Goal: Task Accomplishment & Management: Manage account settings

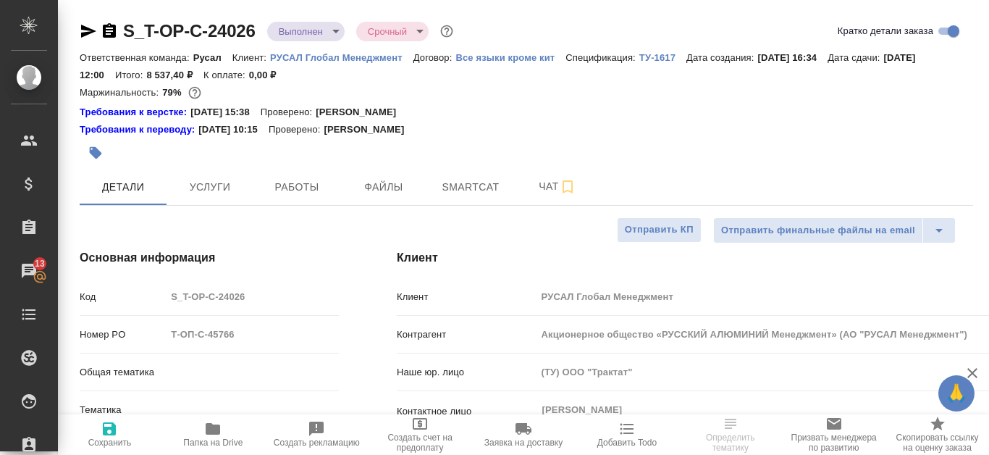
select select "RU"
type input "[PERSON_NAME]"
type input "Русал"
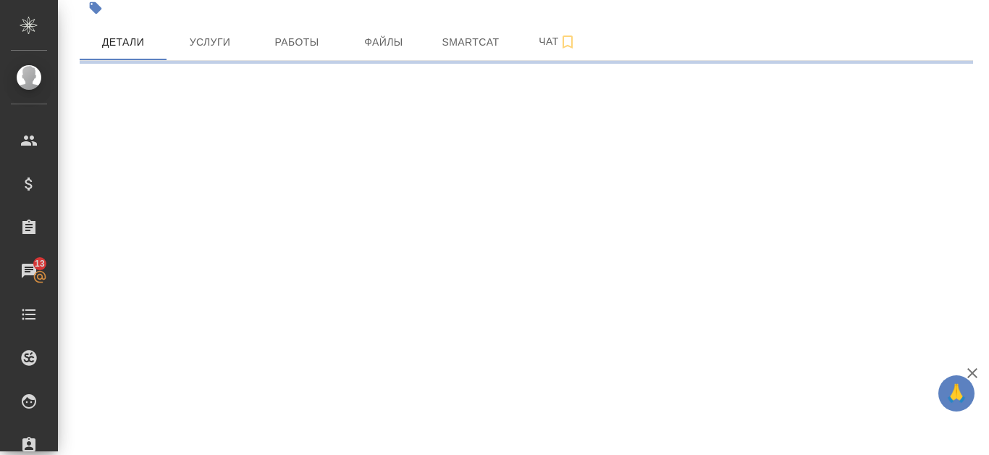
select select "RU"
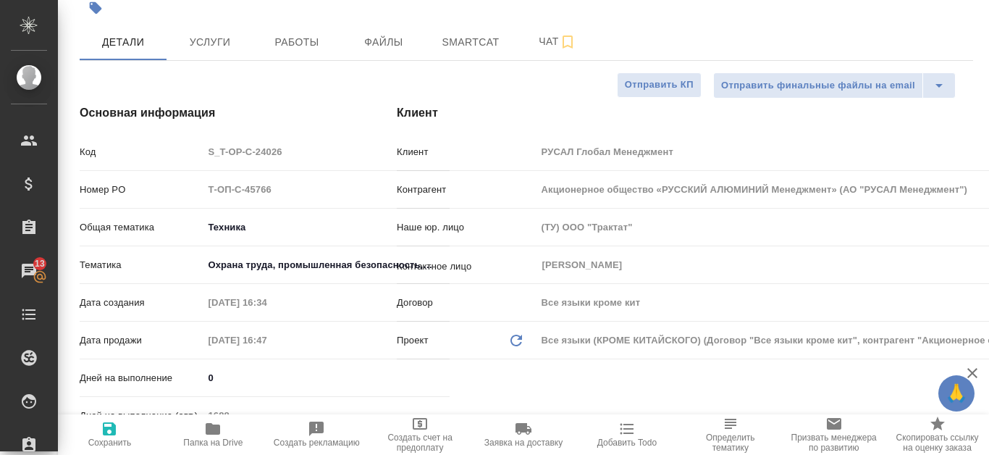
type textarea "x"
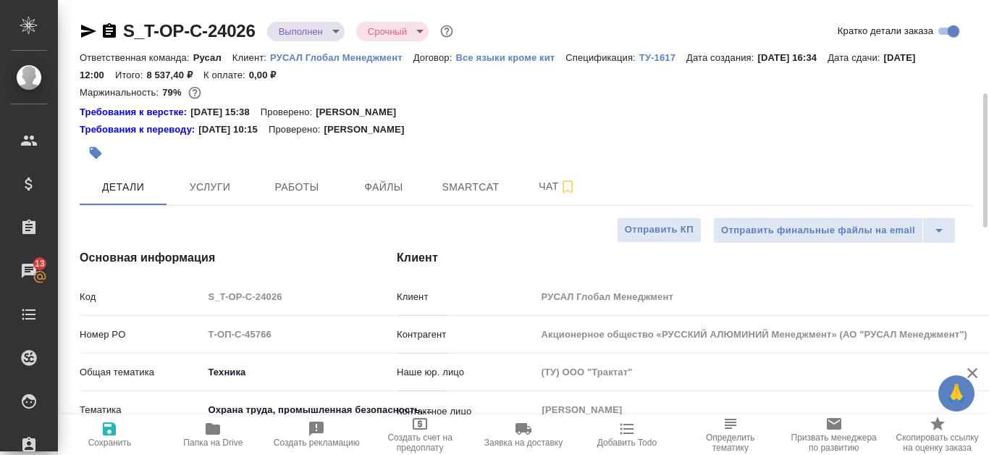
scroll to position [72, 0]
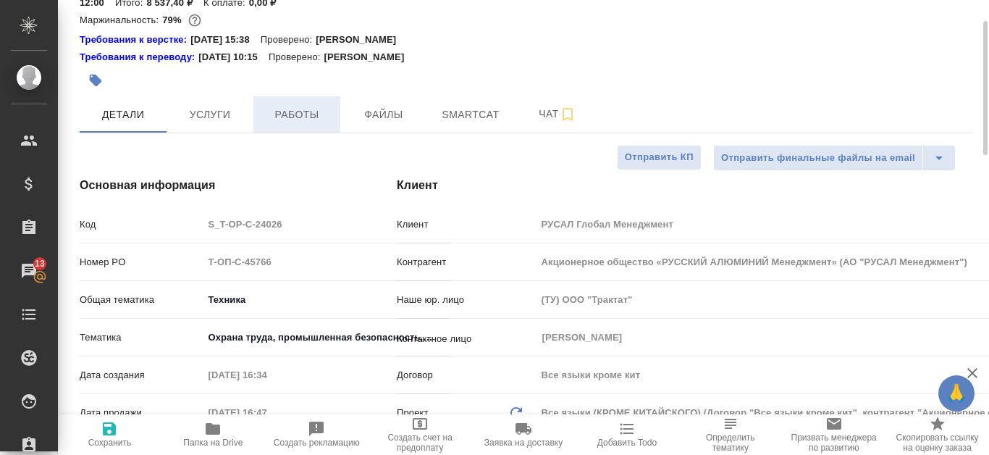
click at [296, 116] on span "Работы" at bounding box center [297, 115] width 70 height 18
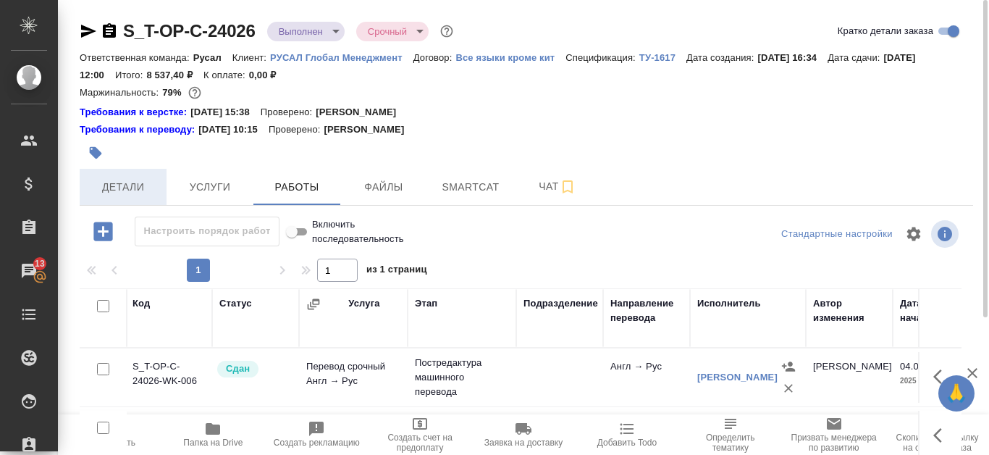
click at [122, 184] on span "Детали" at bounding box center [123, 187] width 70 height 18
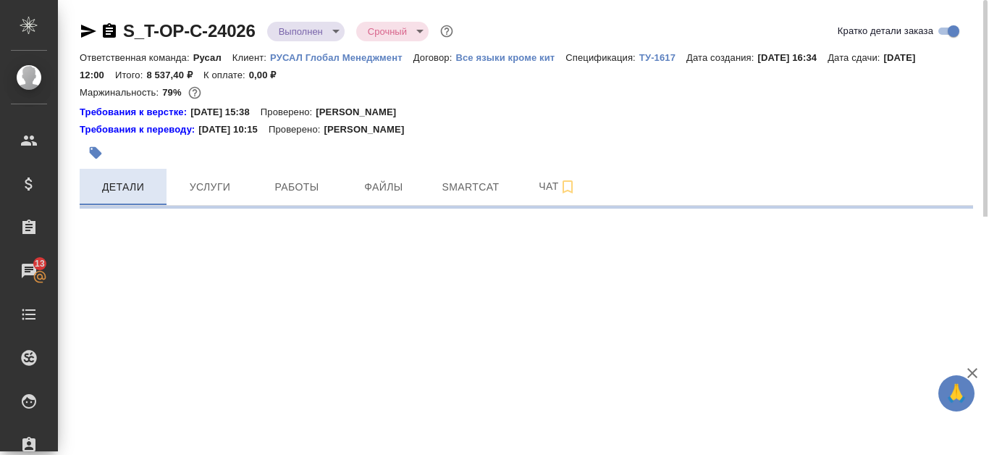
select select "RU"
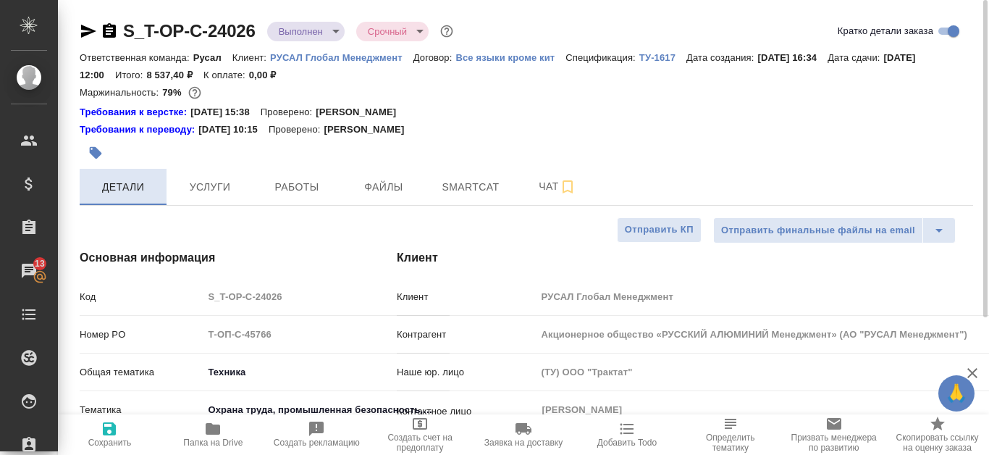
type textarea "x"
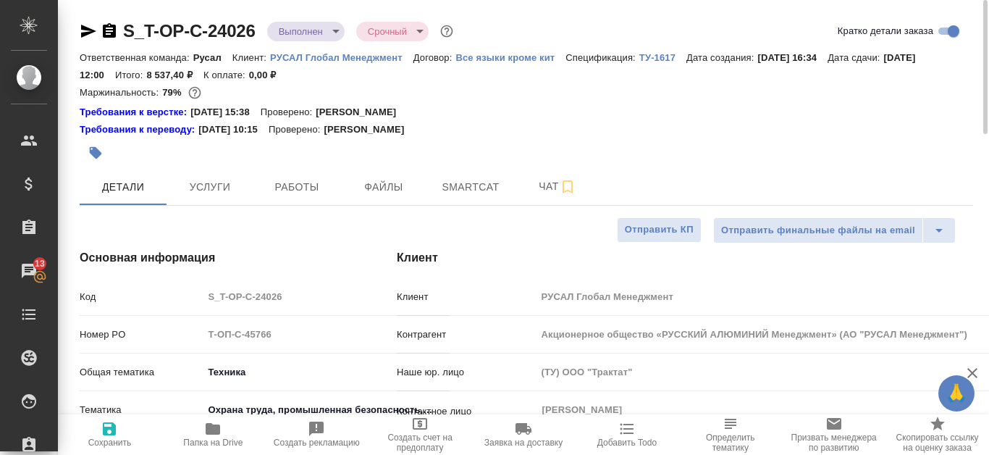
type textarea "x"
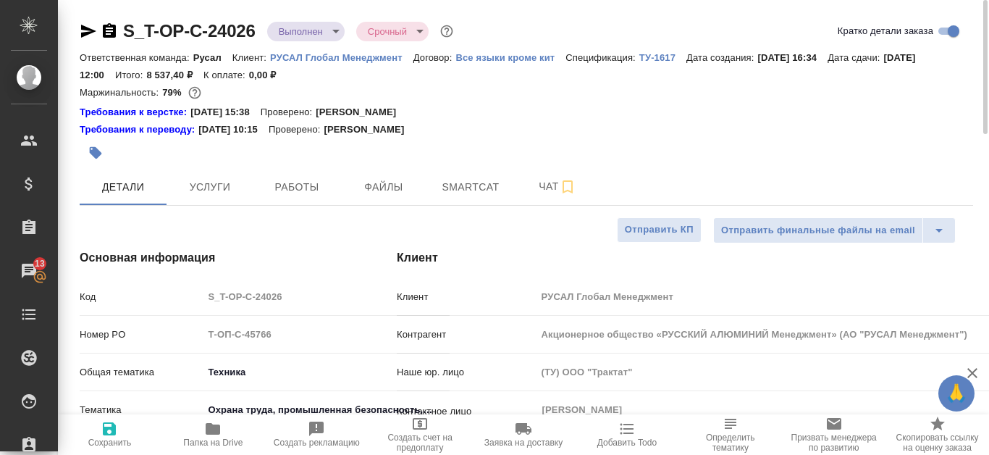
type textarea "x"
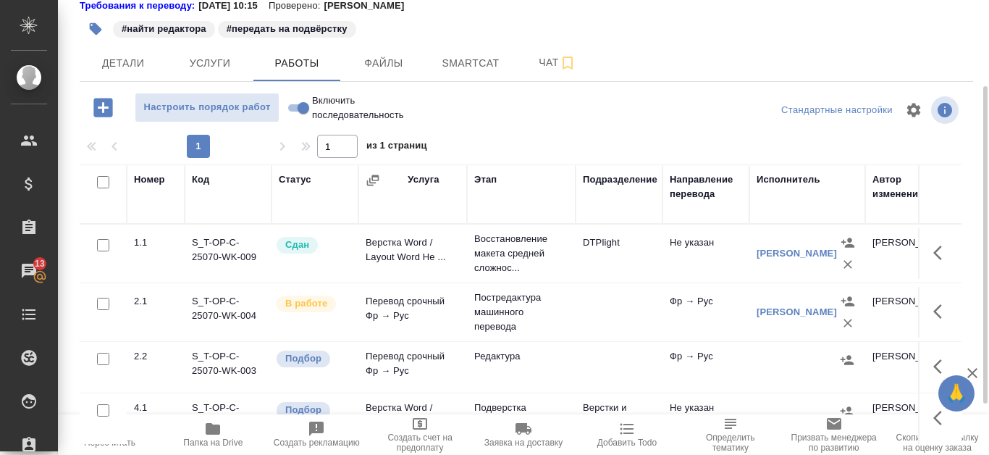
scroll to position [51, 0]
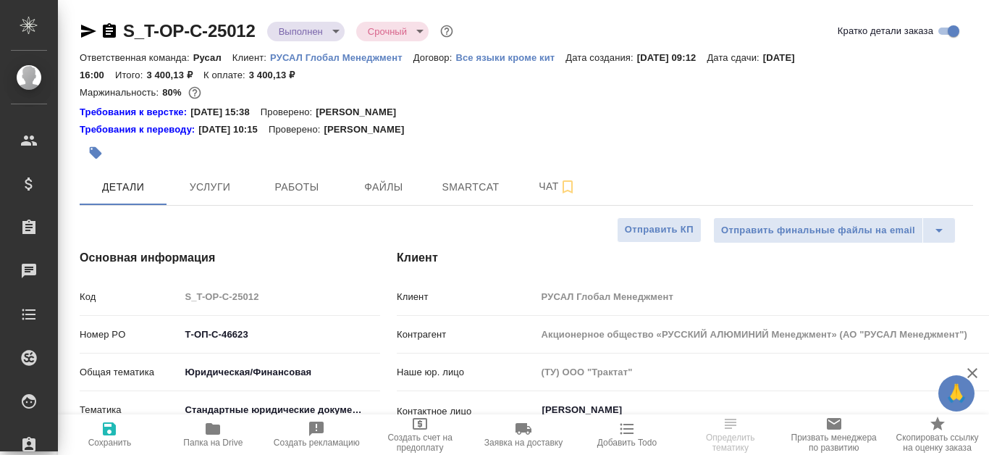
select select "RU"
type textarea "x"
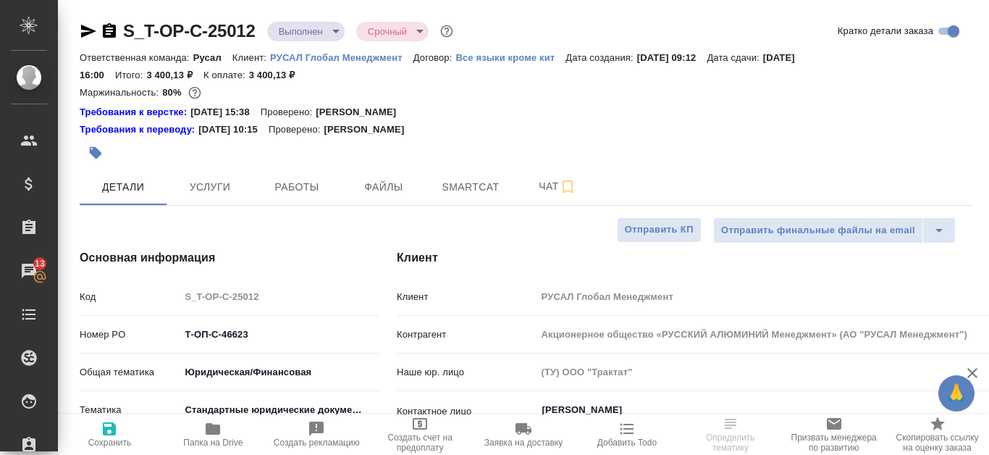
type textarea "x"
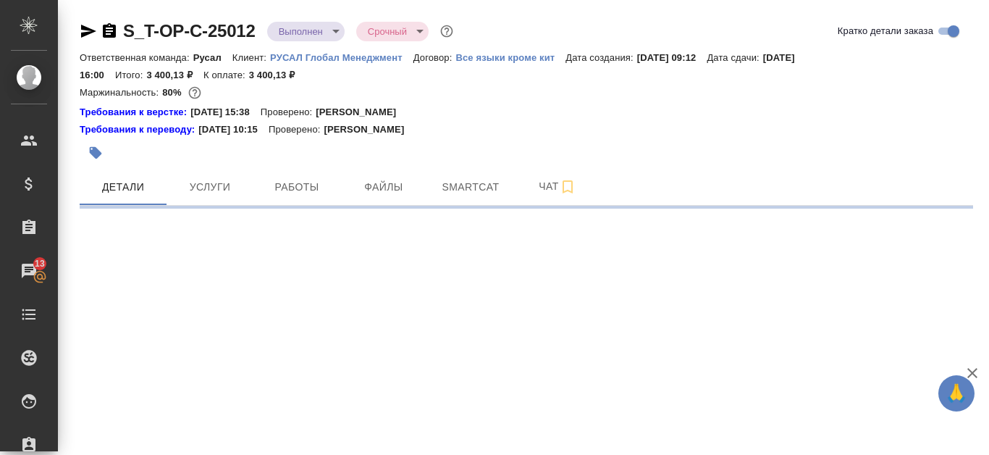
select select "RU"
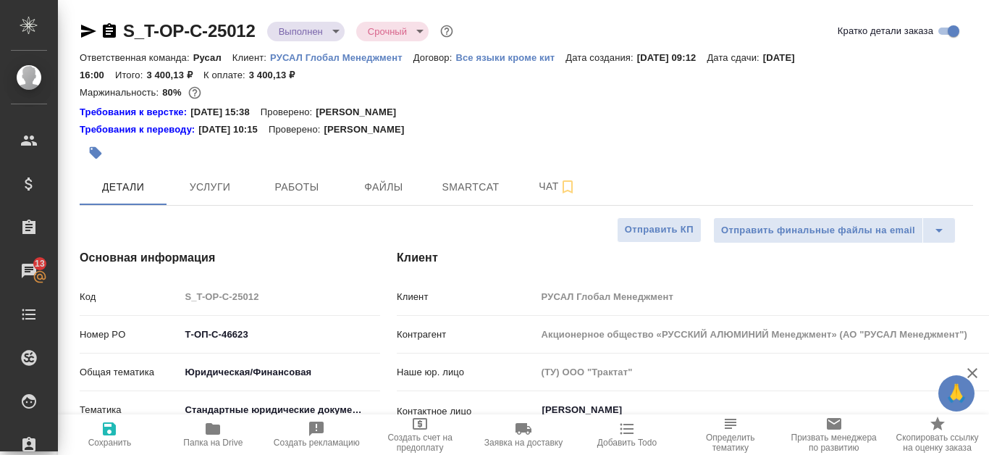
type textarea "x"
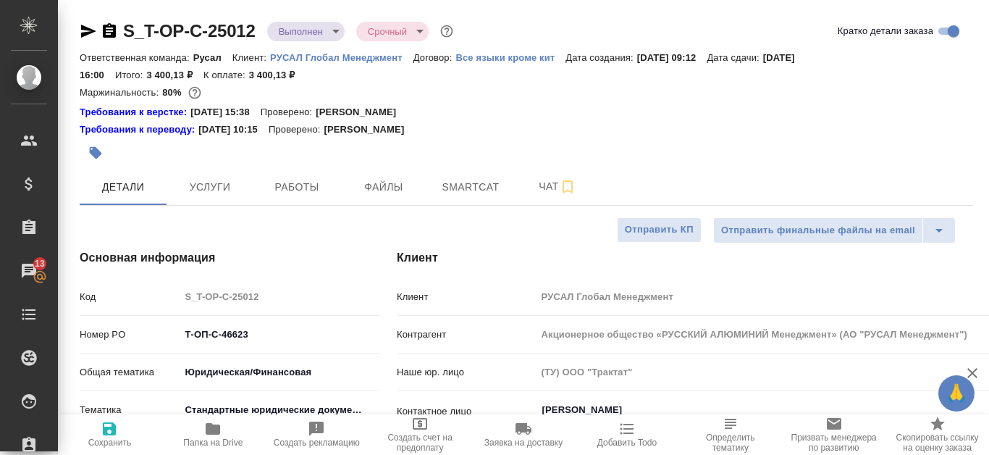
type textarea "x"
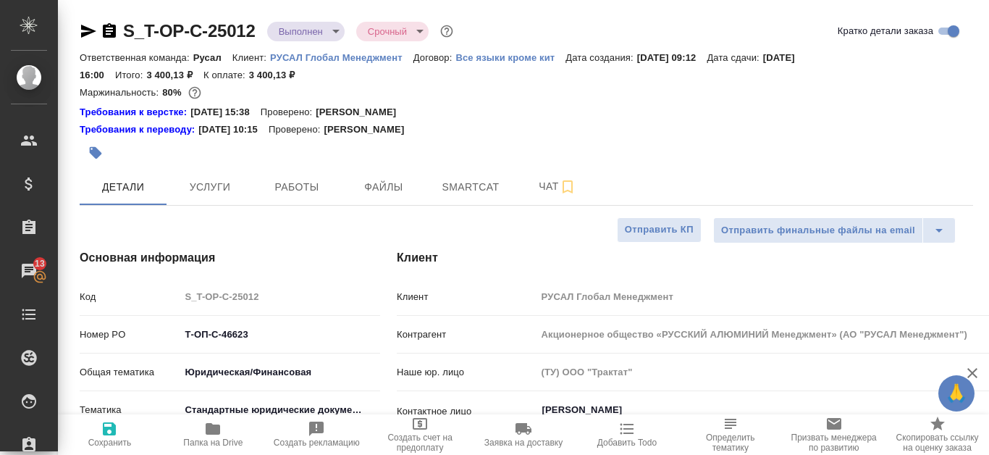
type textarea "x"
